Goal: Task Accomplishment & Management: Manage account settings

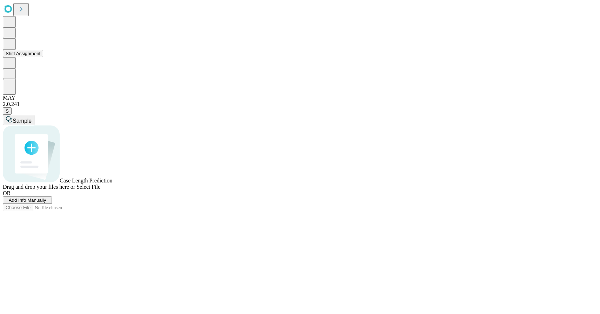
click at [43, 57] on button "Shift Assignment" at bounding box center [23, 53] width 40 height 7
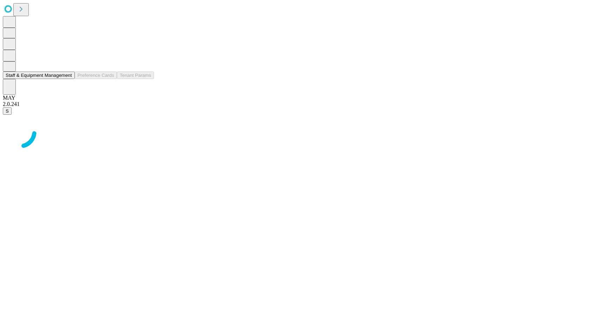
click at [43, 79] on button "Staff & Equipment Management" at bounding box center [39, 75] width 72 height 7
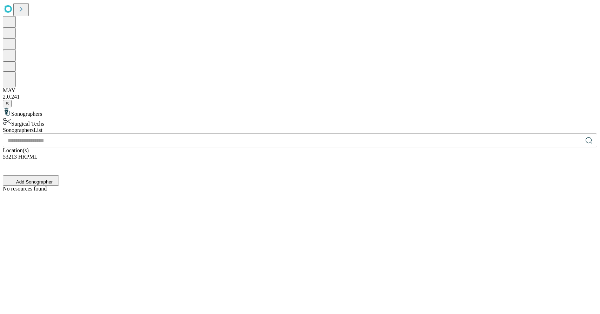
click at [91, 117] on div "Surgical Techs" at bounding box center [300, 122] width 595 height 10
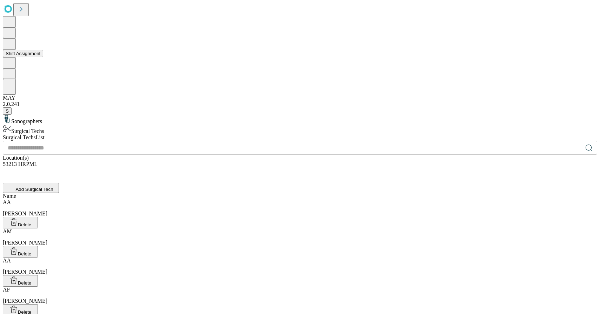
click at [35, 57] on button "Shift Assignment" at bounding box center [23, 53] width 40 height 7
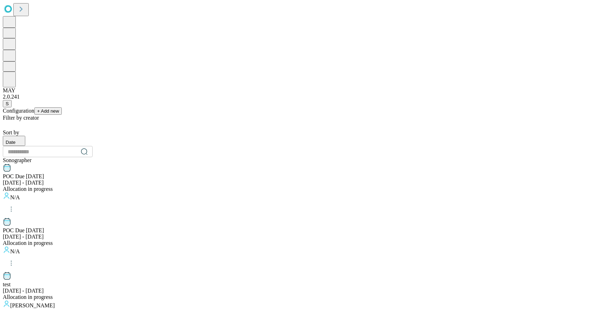
scroll to position [695, 0]
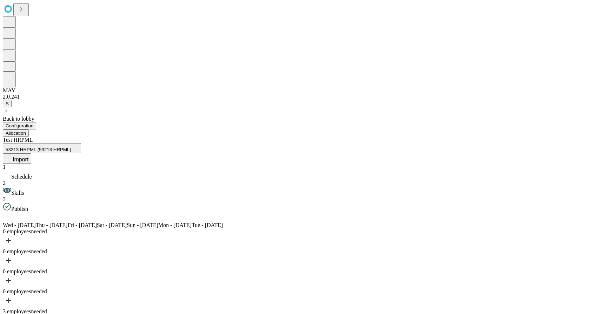
click at [53, 116] on div "Back to lobby" at bounding box center [300, 119] width 595 height 6
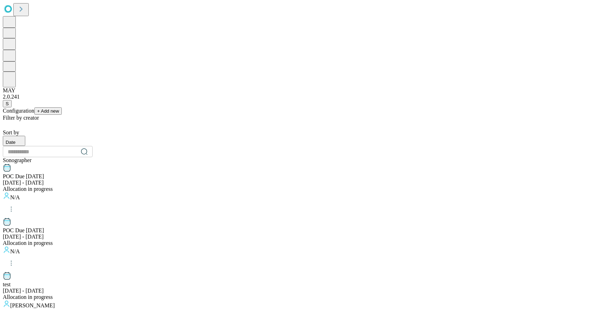
scroll to position [695, 0]
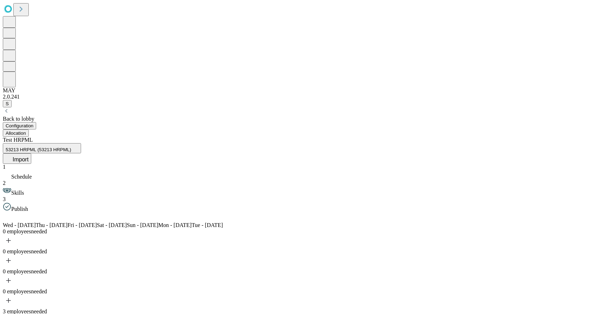
click at [60, 116] on div "Back to lobby" at bounding box center [300, 119] width 595 height 6
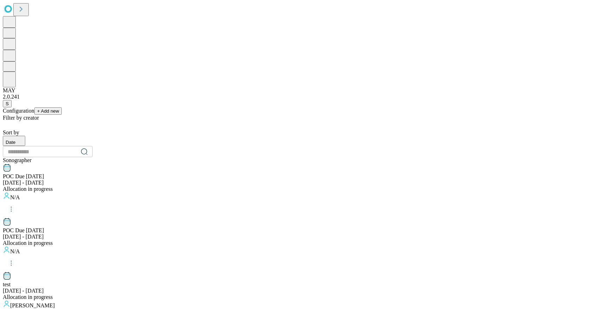
scroll to position [695, 0]
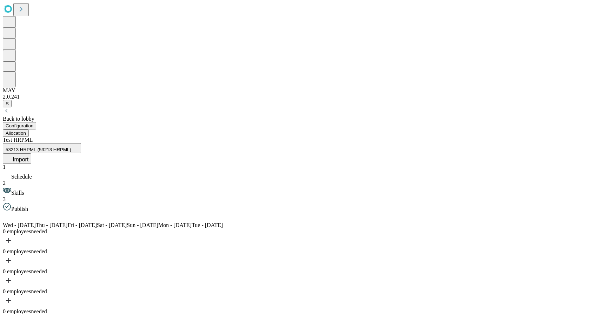
click at [28, 157] on span "Import" at bounding box center [21, 160] width 16 height 6
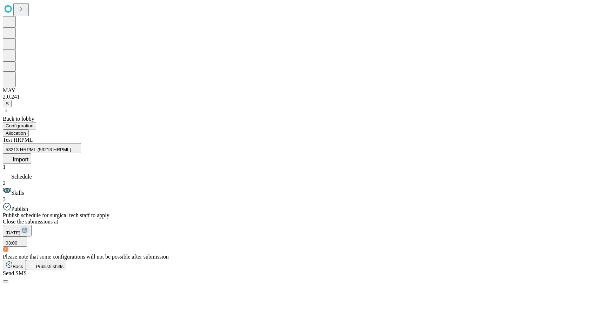
click at [64, 269] on span "Publish shifts" at bounding box center [50, 266] width 28 height 5
click at [29, 130] on button "Allocation" at bounding box center [16, 133] width 26 height 7
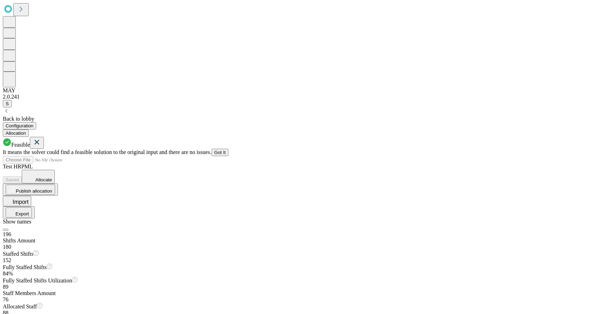
click at [52, 177] on span "Allocate" at bounding box center [43, 179] width 16 height 5
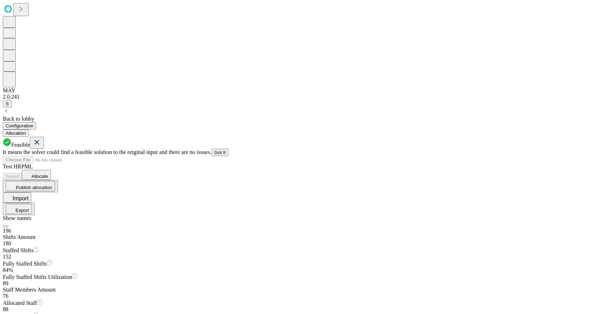
click at [41, 138] on icon at bounding box center [37, 142] width 8 height 9
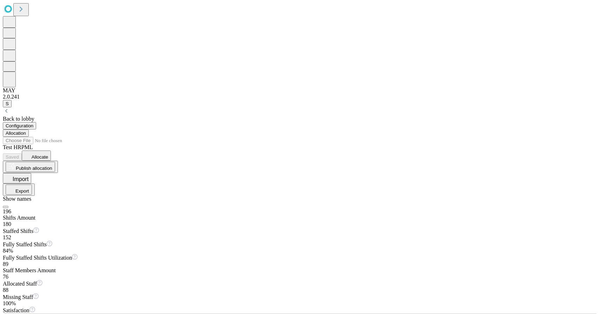
click at [48, 154] on span "Allocate" at bounding box center [40, 156] width 16 height 5
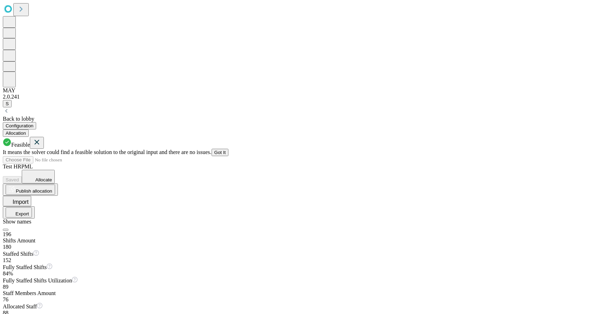
click at [49, 116] on div "Back to lobby" at bounding box center [300, 119] width 595 height 6
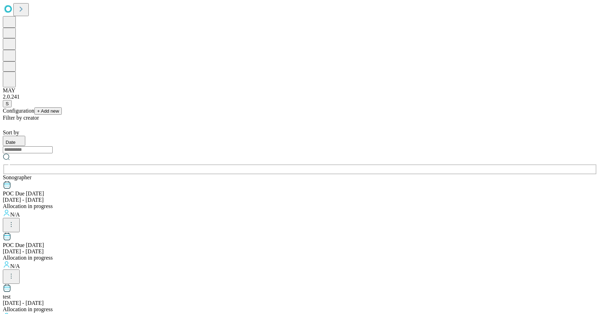
scroll to position [695, 0]
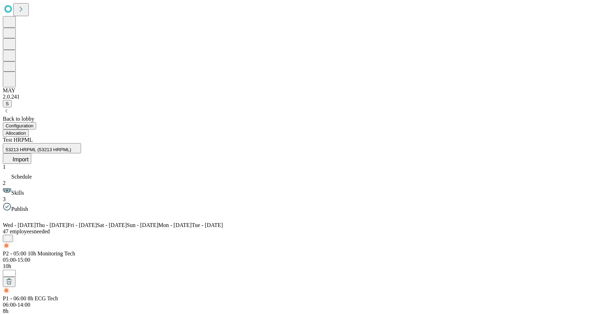
click at [31, 153] on button "Import" at bounding box center [17, 158] width 28 height 11
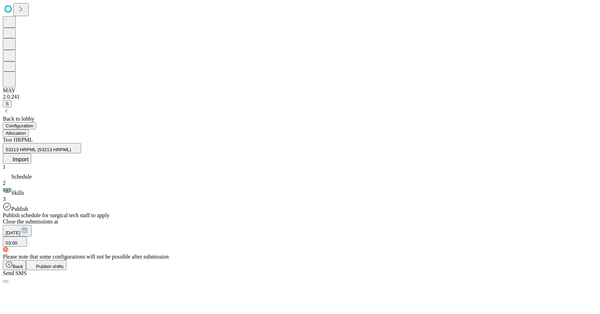
click at [64, 269] on span "Publish shifts" at bounding box center [50, 266] width 28 height 5
click at [29, 130] on button "Allocation" at bounding box center [16, 133] width 26 height 7
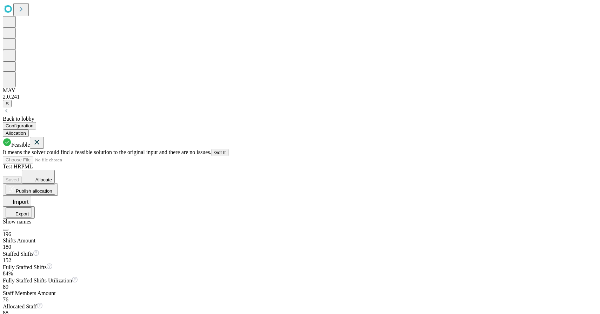
click at [52, 177] on span "Allocate" at bounding box center [43, 179] width 16 height 5
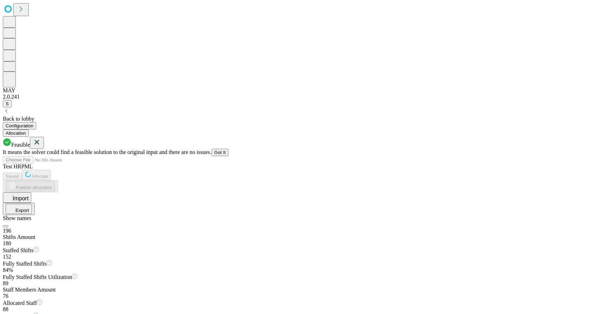
click at [41, 138] on icon at bounding box center [37, 142] width 8 height 9
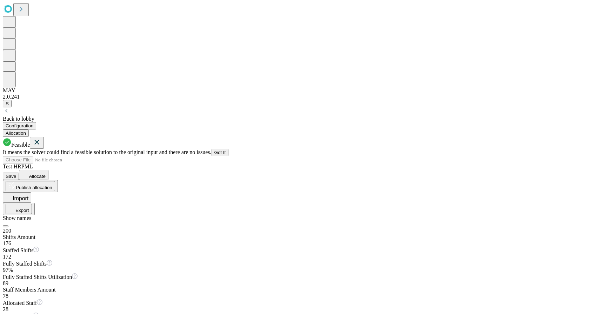
click at [41, 138] on icon at bounding box center [37, 142] width 8 height 9
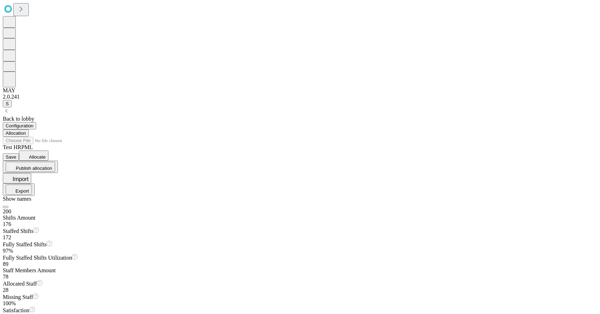
click at [16, 154] on span "Save" at bounding box center [11, 156] width 11 height 5
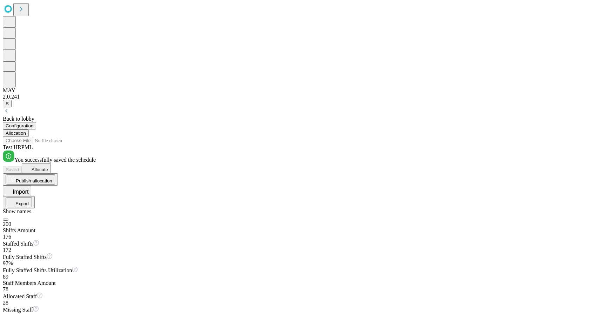
click at [15, 203] on icon "button" at bounding box center [12, 204] width 6 height 2
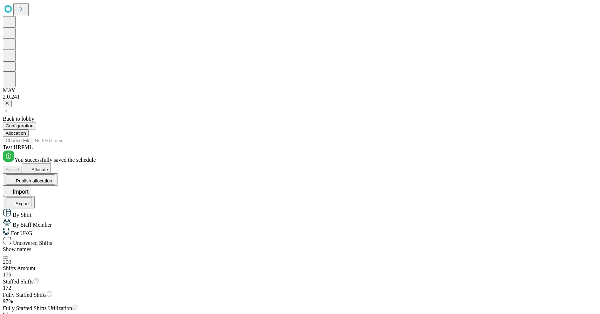
click at [498, 228] on div "For UKG" at bounding box center [300, 232] width 595 height 8
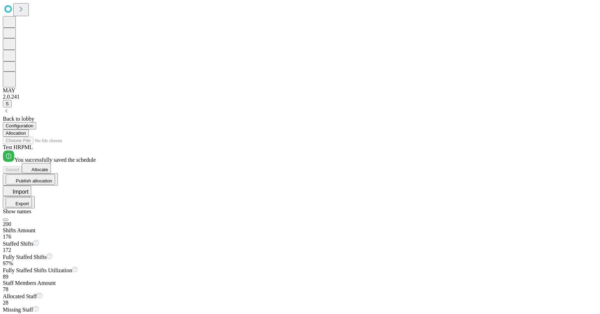
click at [32, 197] on button "Export" at bounding box center [19, 202] width 26 height 10
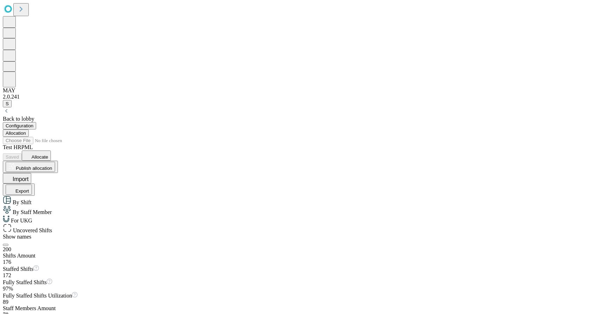
click at [52, 227] on span "Uncovered Shifts" at bounding box center [32, 230] width 41 height 6
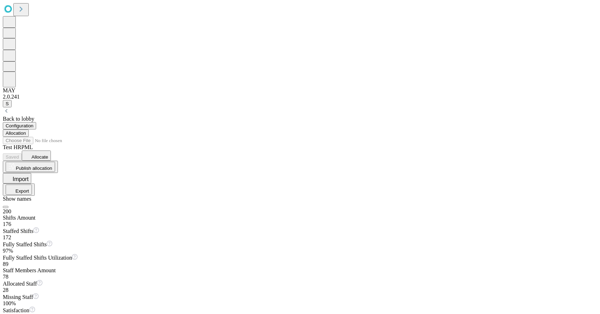
scroll to position [666, 0]
